Goal: Navigation & Orientation: Find specific page/section

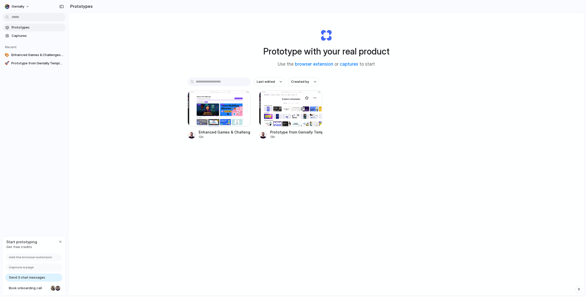
click at [305, 116] on div at bounding box center [290, 109] width 63 height 36
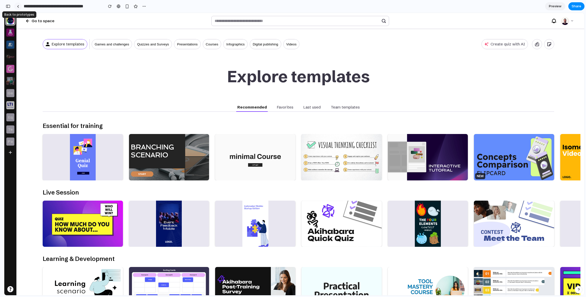
click at [20, 7] on link at bounding box center [18, 7] width 8 height 8
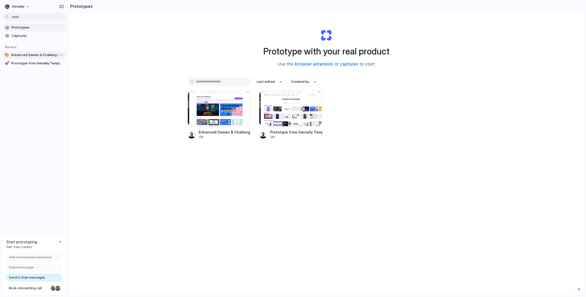
click at [30, 56] on span "Enhanced Games & Challenges Layout" at bounding box center [37, 54] width 52 height 5
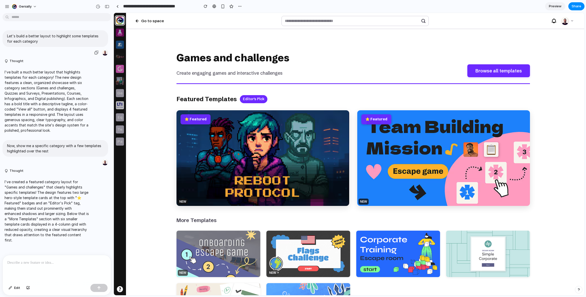
click at [44, 40] on p "Let's build a better layout to highlight some templates for each category" at bounding box center [55, 38] width 96 height 11
click at [95, 52] on div "button" at bounding box center [96, 52] width 4 height 4
click at [43, 88] on p "I've built a much better layout that highlights templates for each category! Th…" at bounding box center [47, 101] width 84 height 64
click at [238, 5] on div "button" at bounding box center [240, 6] width 4 height 4
click at [415, 74] on div "Duplicate Delete" at bounding box center [293, 148] width 586 height 297
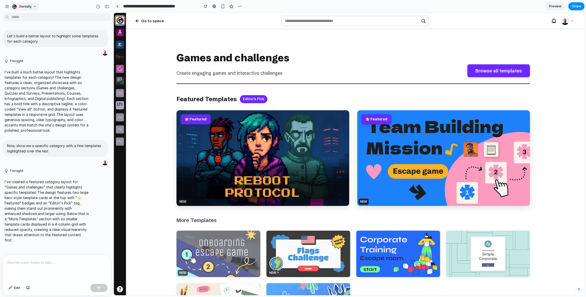
click at [32, 8] on button "Genially" at bounding box center [25, 7] width 30 height 8
click at [39, 217] on div "Settings Invite members Change theme Sign out" at bounding box center [293, 148] width 586 height 297
click at [26, 263] on div at bounding box center [57, 268] width 108 height 27
click at [60, 266] on div at bounding box center [57, 268] width 108 height 27
click at [98, 288] on div "button" at bounding box center [99, 288] width 4 height 4
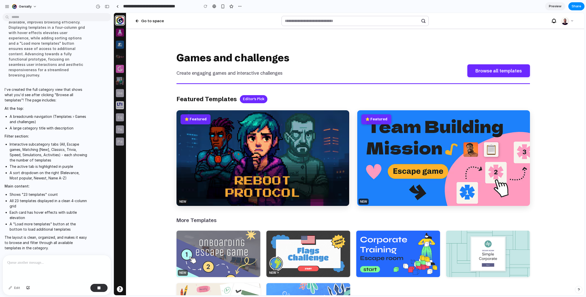
scroll to position [309, 0]
